Goal: Transaction & Acquisition: Purchase product/service

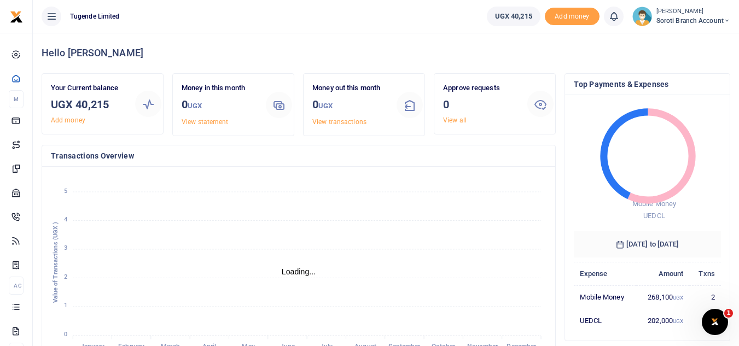
scroll to position [9, 9]
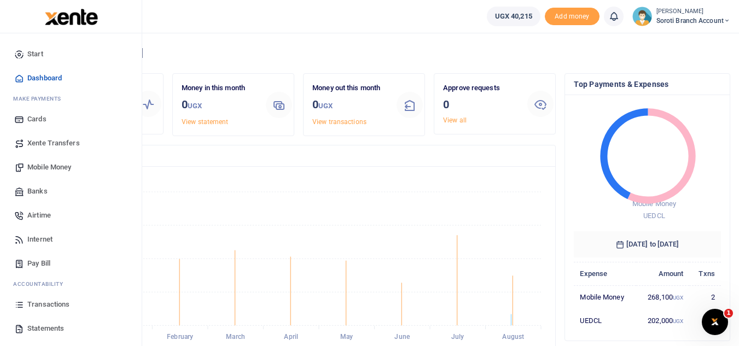
click at [43, 264] on span "Pay Bill" at bounding box center [38, 263] width 23 height 11
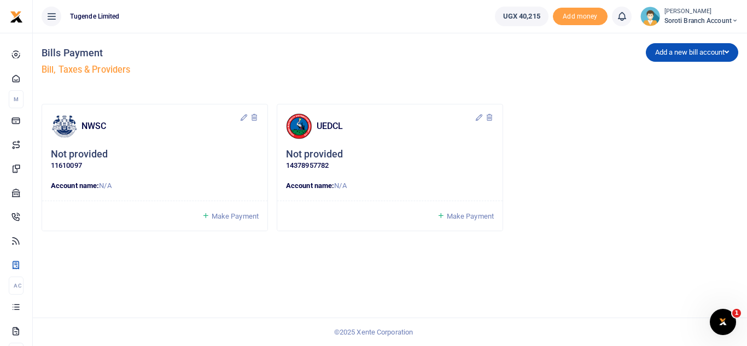
click at [119, 183] on p "Account name: N/A" at bounding box center [155, 185] width 208 height 11
click at [226, 217] on span "Make Payment" at bounding box center [235, 216] width 47 height 8
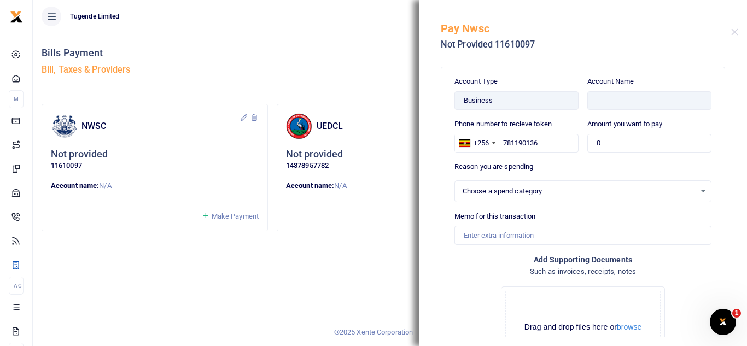
select select
click at [612, 109] on input "text" at bounding box center [649, 100] width 124 height 19
click at [599, 145] on input "0" at bounding box center [649, 143] width 124 height 19
type input "30,000"
click at [605, 107] on input "text" at bounding box center [649, 100] width 124 height 19
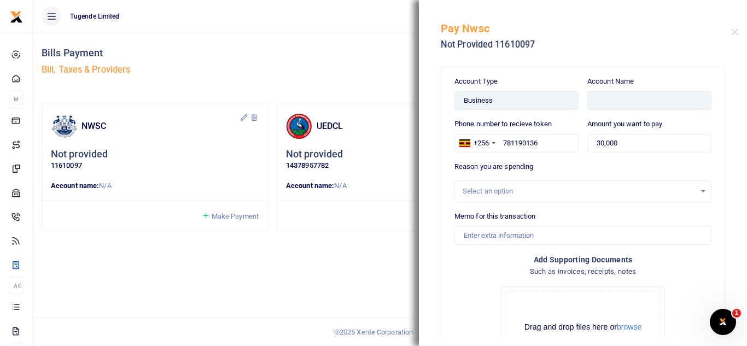
click at [511, 183] on div "Select an option" at bounding box center [582, 191] width 257 height 22
click at [511, 190] on div "Select an option" at bounding box center [579, 191] width 233 height 11
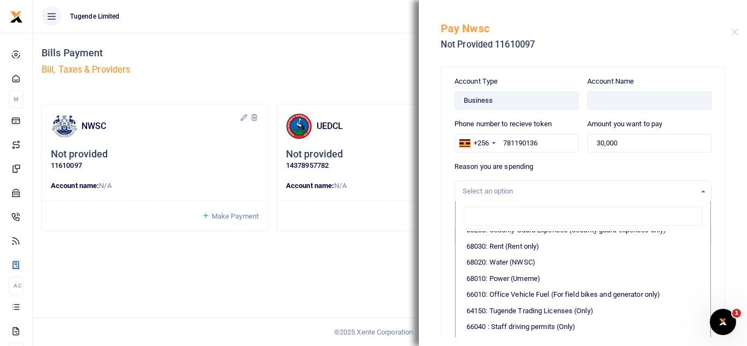
scroll to position [240, 0]
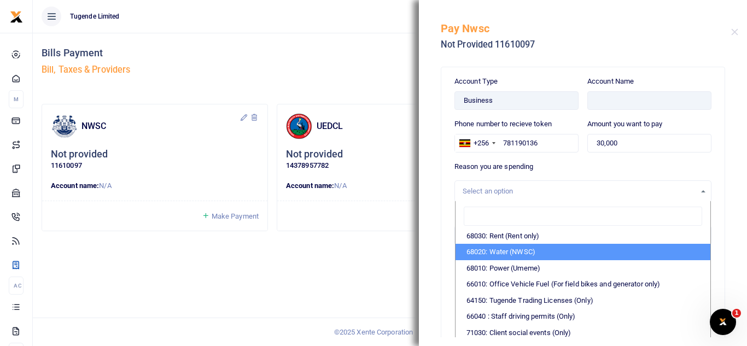
click at [503, 255] on li "68020: Water (NWSC)" at bounding box center [583, 252] width 255 height 16
select select "38"
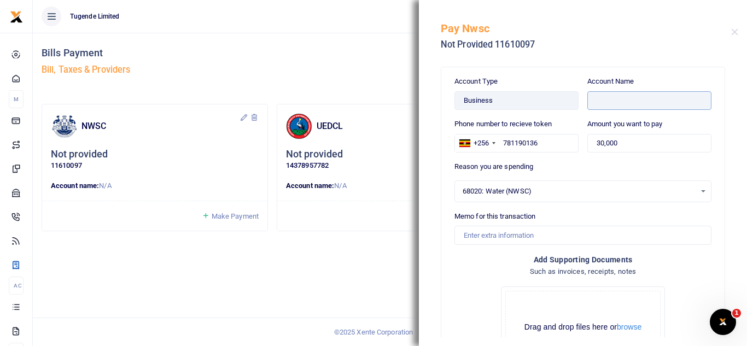
click at [616, 101] on input "text" at bounding box center [649, 100] width 124 height 19
click at [606, 101] on input "text" at bounding box center [649, 100] width 124 height 19
click at [593, 98] on input "text" at bounding box center [649, 100] width 124 height 19
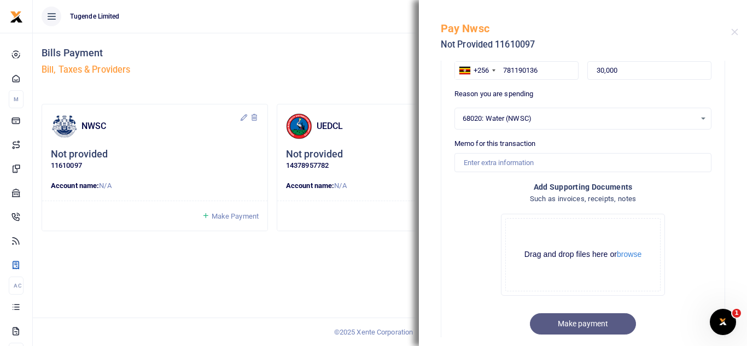
scroll to position [97, 0]
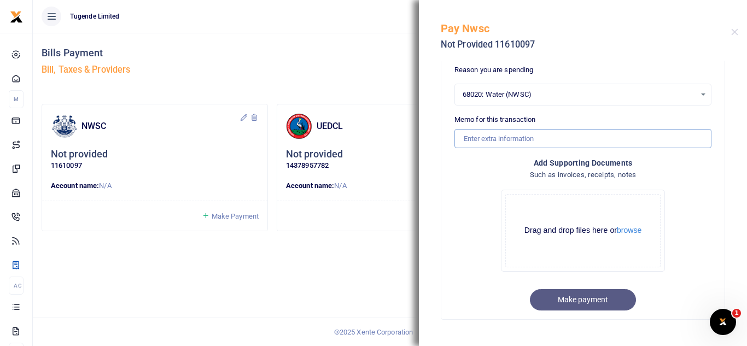
click at [527, 139] on input "Memo for this transaction" at bounding box center [582, 138] width 257 height 19
paste input "TLUG-016394"
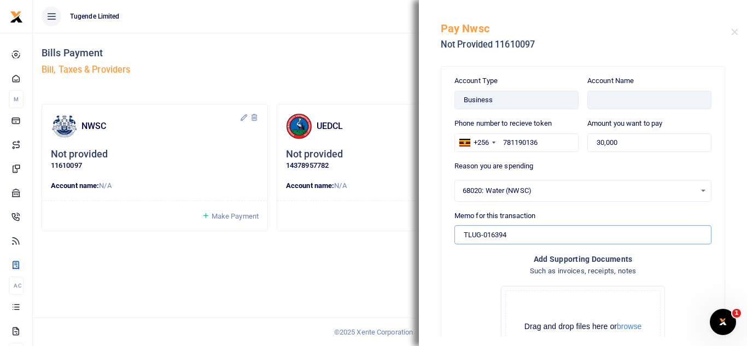
scroll to position [0, 0]
type input "TLUG-016394"
click at [621, 109] on input "text" at bounding box center [649, 100] width 124 height 19
click at [618, 103] on input "text" at bounding box center [649, 100] width 124 height 19
click at [638, 90] on div "Account Name" at bounding box center [649, 93] width 124 height 34
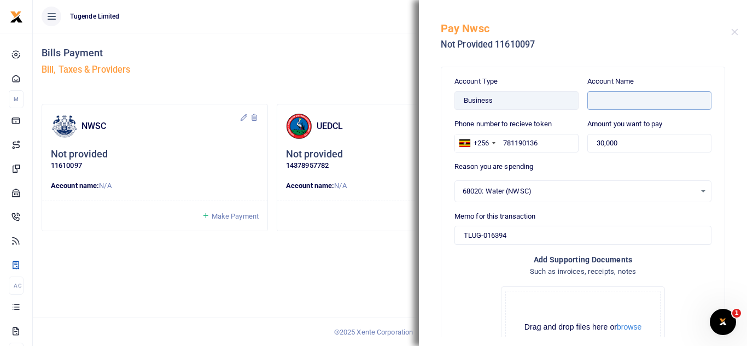
click at [651, 98] on input "text" at bounding box center [649, 100] width 124 height 19
click at [635, 101] on input "text" at bounding box center [649, 100] width 124 height 19
drag, startPoint x: 635, startPoint y: 101, endPoint x: 675, endPoint y: 190, distance: 98.4
click at [675, 190] on span "68020: Water (NWSC)" at bounding box center [579, 191] width 233 height 11
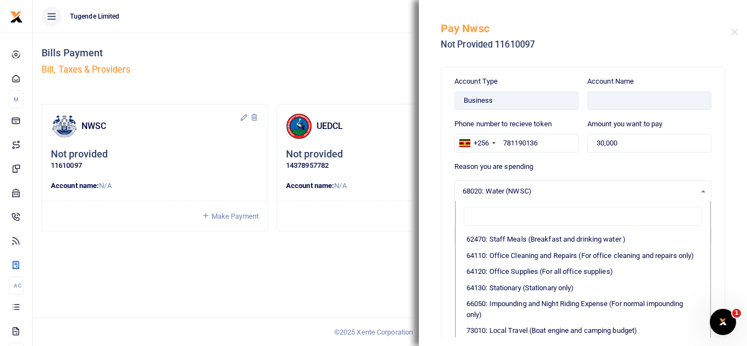
click at [705, 170] on div "Account Type Business Account Name Phone number to recieve token +256 Uganda +2…" at bounding box center [582, 241] width 283 height 348
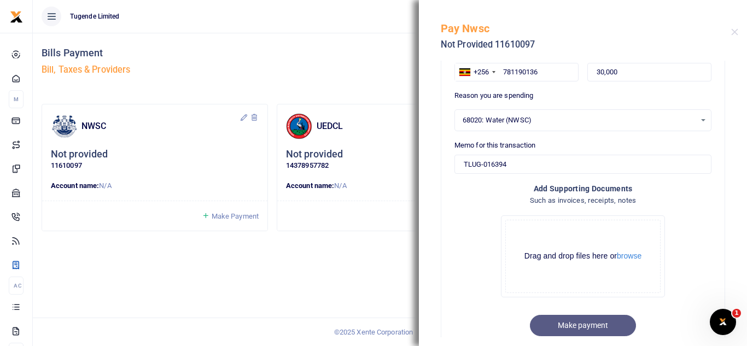
scroll to position [97, 0]
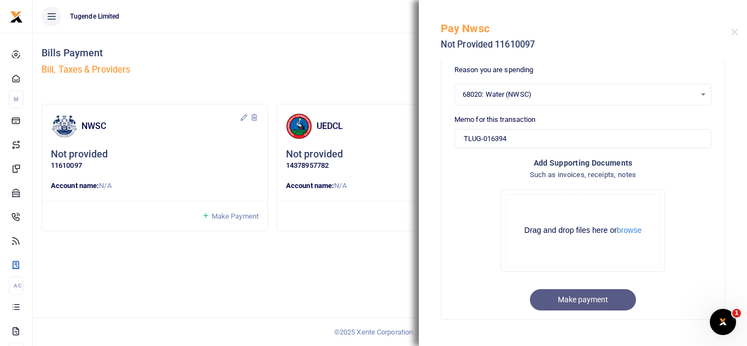
click at [577, 301] on form "Account Type Business Account Name Phone number to recieve token +256 Uganda +2…" at bounding box center [582, 144] width 257 height 331
click at [565, 300] on form "Account Type Business Account Name Phone number to recieve token +256 Uganda +2…" at bounding box center [582, 144] width 257 height 331
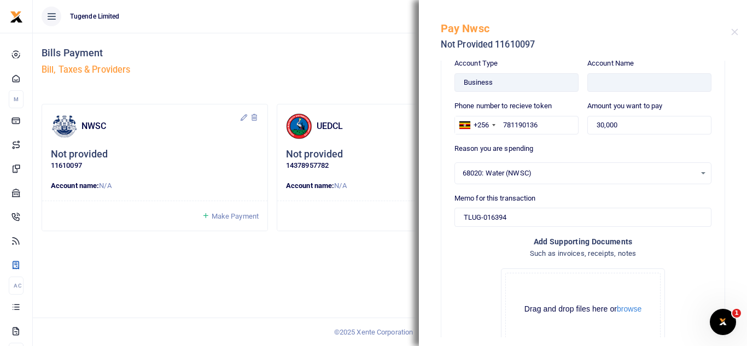
scroll to position [0, 0]
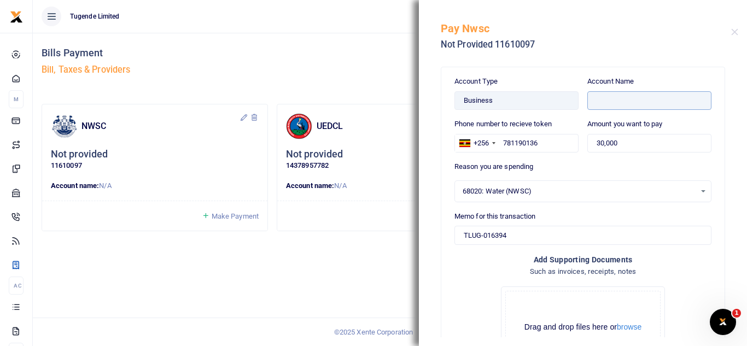
click at [623, 103] on input "text" at bounding box center [649, 100] width 124 height 19
click at [604, 98] on input "text" at bounding box center [649, 100] width 124 height 19
click at [626, 97] on input "text" at bounding box center [649, 100] width 124 height 19
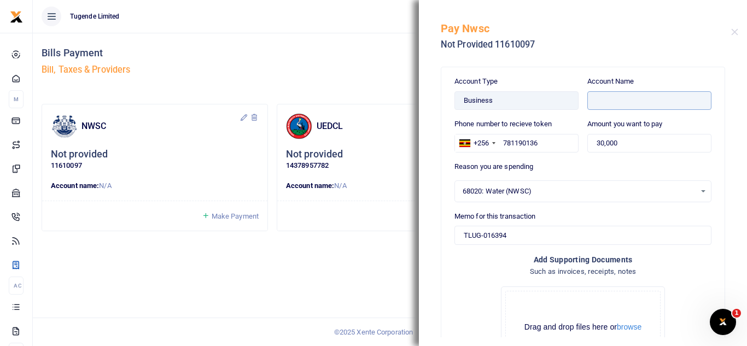
click at [626, 97] on input "text" at bounding box center [649, 100] width 124 height 19
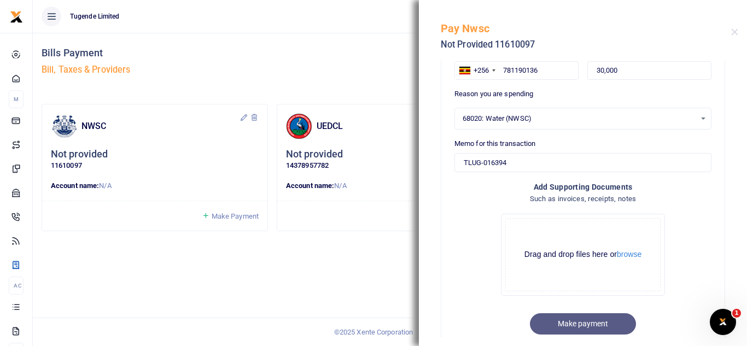
scroll to position [95, 0]
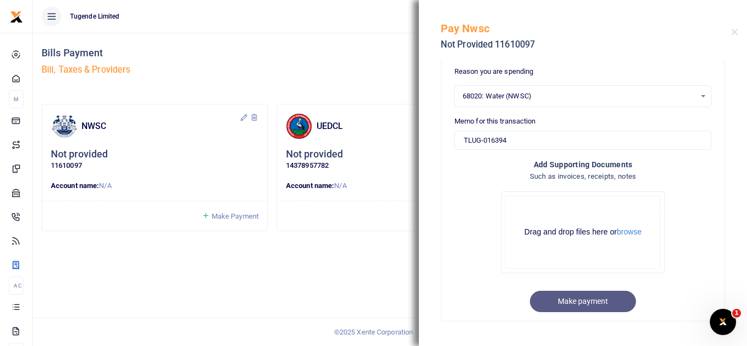
click at [588, 300] on form "Account Type Business Account Name Phone number to recieve token +256 Uganda +2…" at bounding box center [582, 146] width 257 height 331
click at [575, 306] on form "Account Type Business Account Name Phone number to recieve token +256 Uganda +2…" at bounding box center [582, 146] width 257 height 331
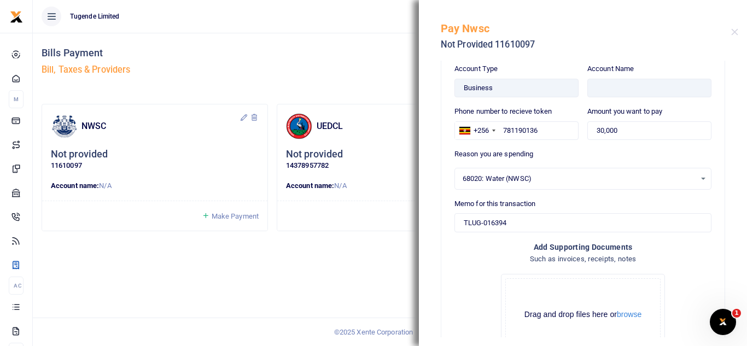
scroll to position [0, 0]
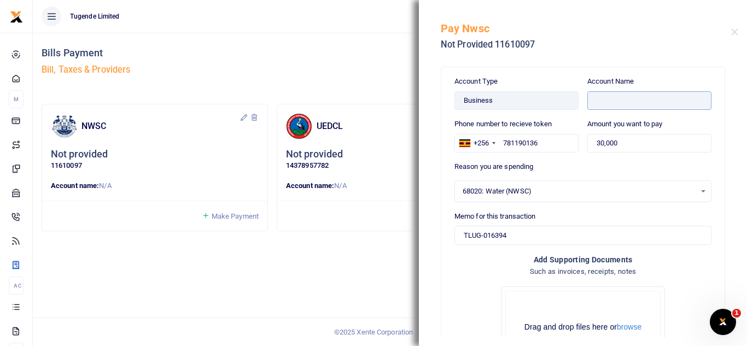
click at [635, 104] on input "text" at bounding box center [649, 100] width 124 height 19
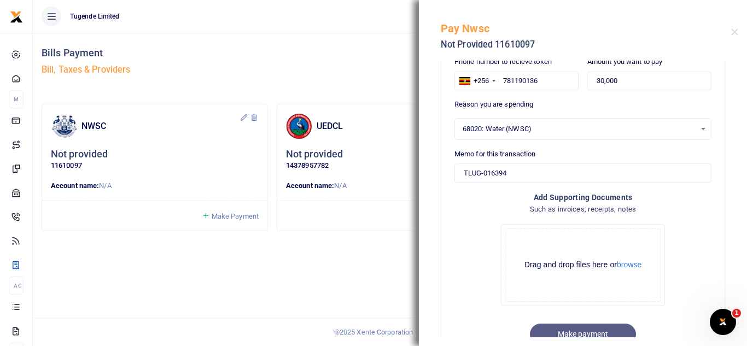
scroll to position [77, 0]
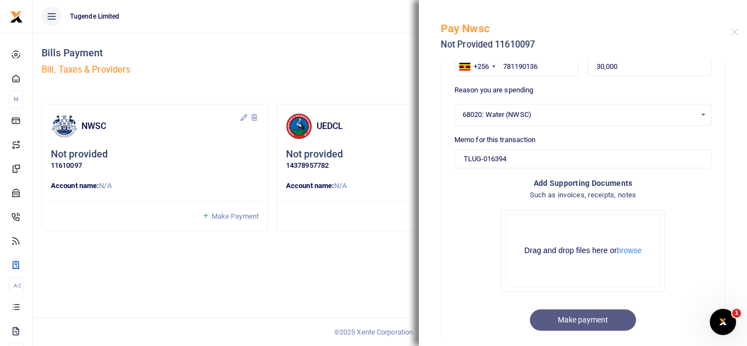
click at [591, 322] on form "Account Type Business Account Name Phone number to recieve token +256 Uganda +2…" at bounding box center [582, 164] width 257 height 331
click at [344, 270] on div "Bills Payment Bill, Taxes & Providers Add a new bill account UEDCL NWSC URA KCC…" at bounding box center [390, 189] width 714 height 313
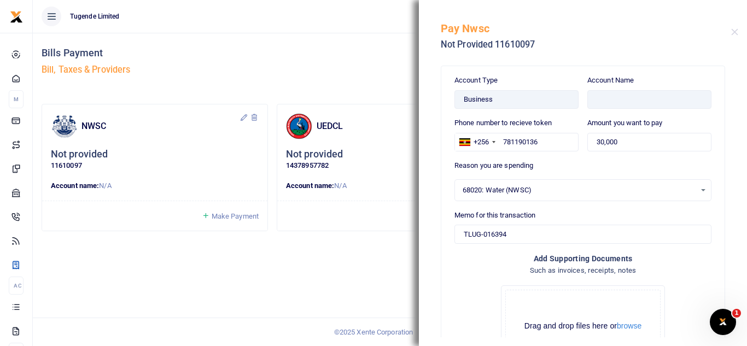
scroll to position [0, 0]
click at [731, 36] on div "Pay Nwsc Not Provided 11610097" at bounding box center [586, 32] width 290 height 47
click at [737, 34] on button "Close" at bounding box center [734, 31] width 7 height 7
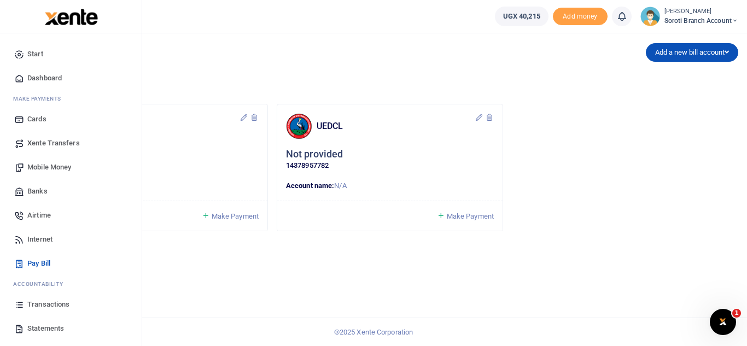
click at [45, 168] on span "Mobile Money" at bounding box center [49, 167] width 44 height 11
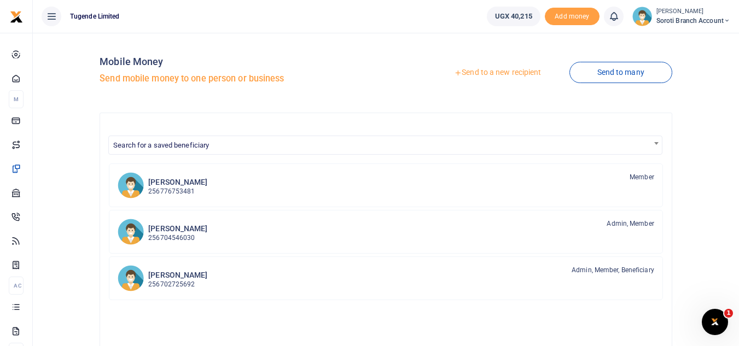
click at [512, 74] on link "Send to a new recipient" at bounding box center [497, 73] width 143 height 20
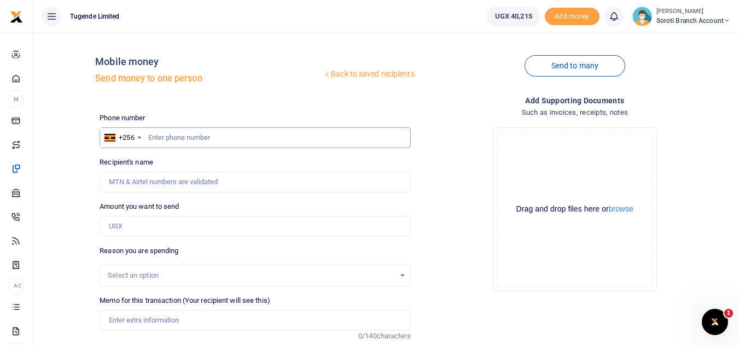
click at [172, 130] on input "text" at bounding box center [255, 137] width 311 height 21
type input "773719235"
type input "[PERSON_NAME]"
type input "773719235"
click at [149, 232] on input "Amount you want to send" at bounding box center [255, 226] width 311 height 21
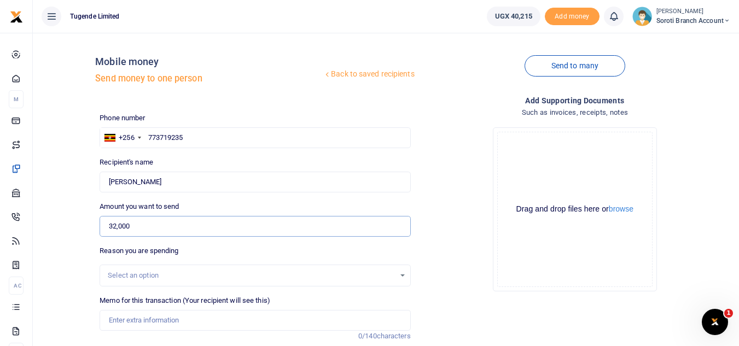
type input "32,000"
click at [176, 271] on div "Select an option" at bounding box center [251, 275] width 287 height 11
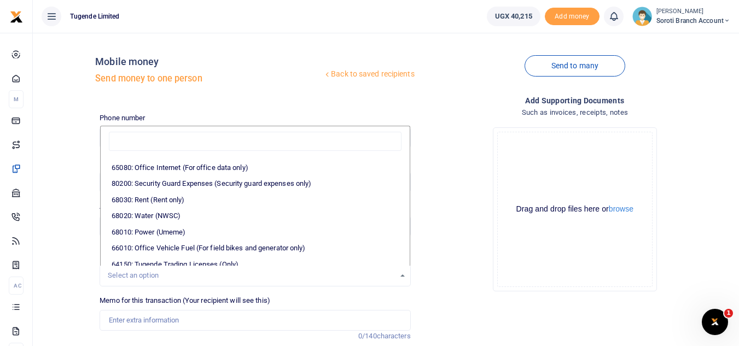
scroll to position [177, 0]
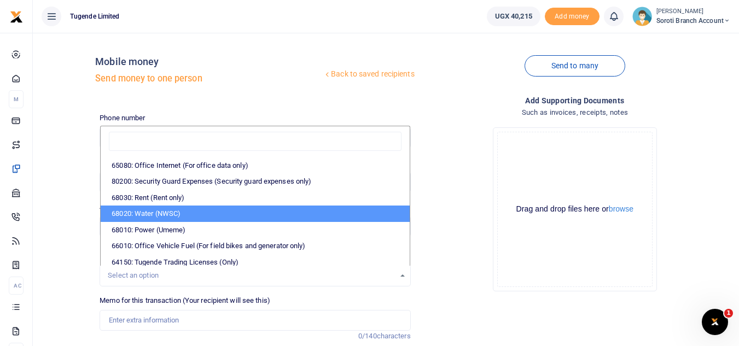
click at [193, 217] on li "68020: Water (NWSC)" at bounding box center [255, 214] width 308 height 16
select select "38"
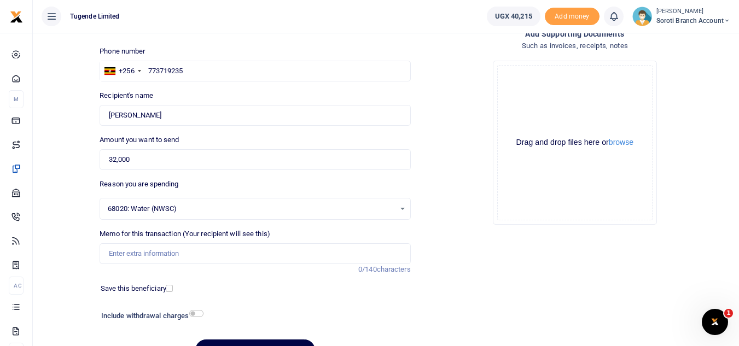
scroll to position [80, 0]
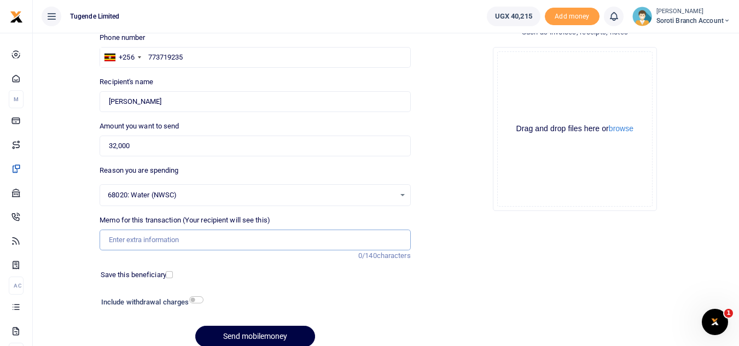
click at [165, 242] on input "Memo for this transaction (Your recipient will see this)" at bounding box center [255, 240] width 311 height 21
paste input "TLUG-016394"
click at [127, 240] on input "TLUG-016394" at bounding box center [255, 240] width 311 height 21
click at [129, 240] on input "TLUG-016394" at bounding box center [255, 240] width 311 height 21
click at [168, 241] on input "TLUG016394" at bounding box center [255, 240] width 311 height 21
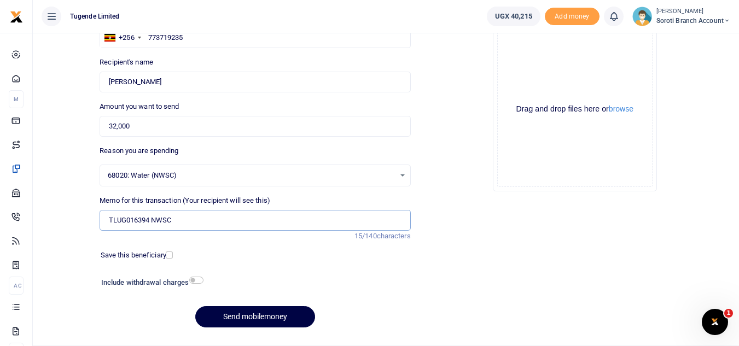
scroll to position [127, 0]
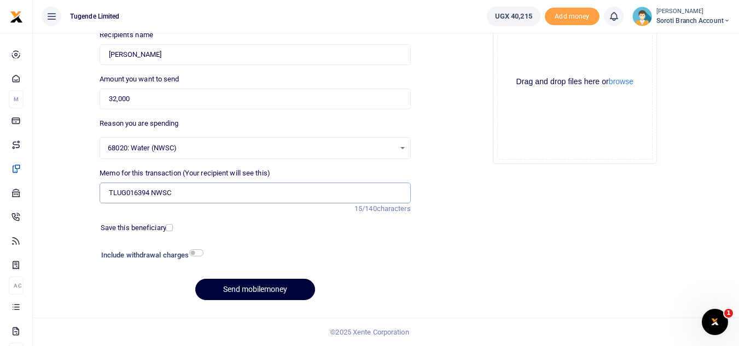
type input "TLUG016394 NWSC"
click at [283, 290] on button "Send mobilemoney" at bounding box center [255, 289] width 120 height 21
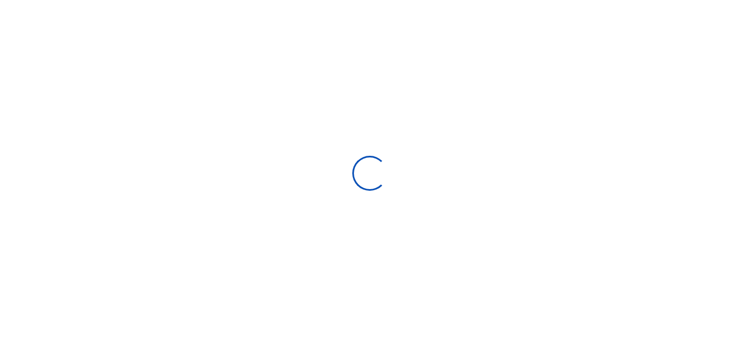
select select "Loading bundles"
select select
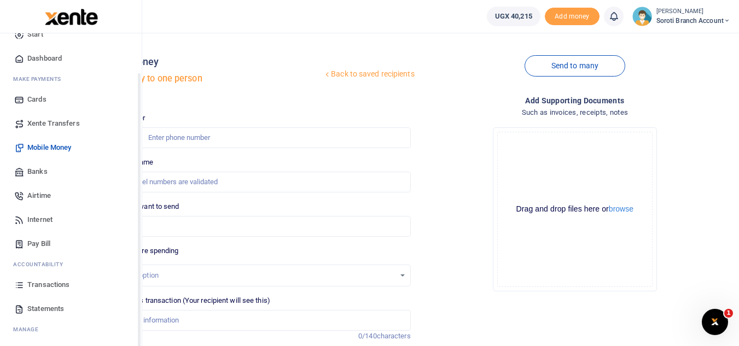
scroll to position [44, 0]
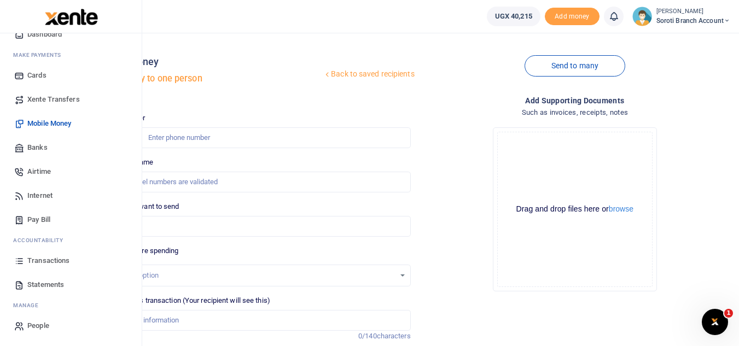
click at [39, 265] on span "Transactions" at bounding box center [48, 260] width 42 height 11
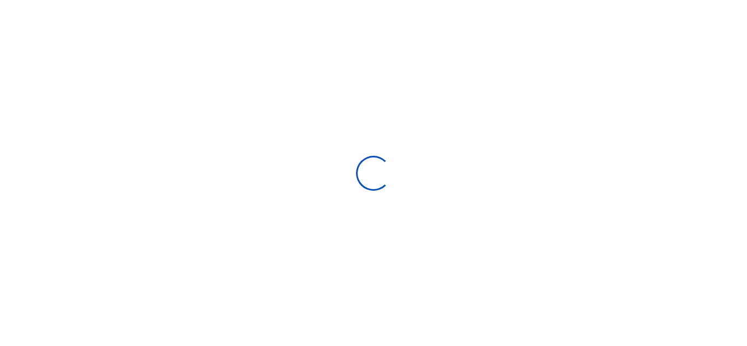
select select
type input "[DATE] - [DATE]"
